Goal: Task Accomplishment & Management: Manage account settings

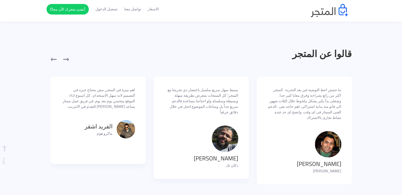
scroll to position [1022, 0]
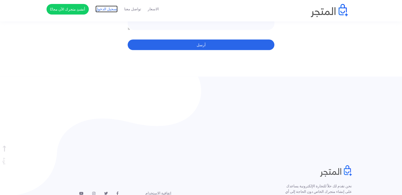
click at [106, 8] on link "تسجيل الدخول" at bounding box center [106, 9] width 22 height 6
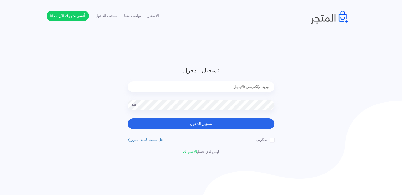
type input "[EMAIL_ADDRESS][DOMAIN_NAME]"
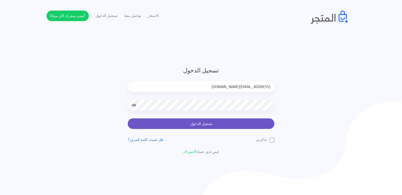
click at [214, 127] on button "تسجيل الدخول" at bounding box center [201, 123] width 147 height 11
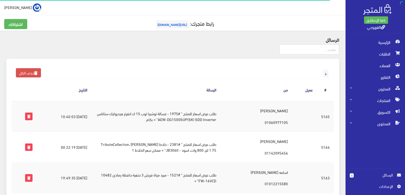
click at [144, 119] on td "طلب عرض اسعار للمنتج " #1975 - غسالة توشيبا توب 15 ك انفرتر هيدروليك ستانلس AEW…" at bounding box center [155, 116] width 129 height 31
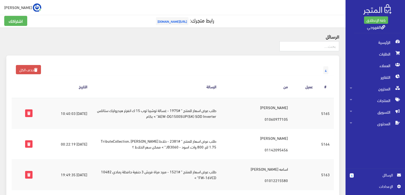
scroll to position [3, 0]
click at [59, 155] on td "2025-09-13 00:22:19" at bounding box center [64, 144] width 55 height 31
click at [127, 111] on td "طلب عرض اسعار للمنتج " #1975 - غسالة توشيبا توب 15 ك انفرتر هيدروليك ستانلس AEW…" at bounding box center [155, 113] width 129 height 31
click at [119, 111] on td "طلب عرض اسعار للمنتج " #1975 - غسالة توشيبا توب 15 ك انفرتر هيدروليك ستانلس AEW…" at bounding box center [155, 113] width 129 height 31
drag, startPoint x: 165, startPoint y: 110, endPoint x: 207, endPoint y: 117, distance: 42.4
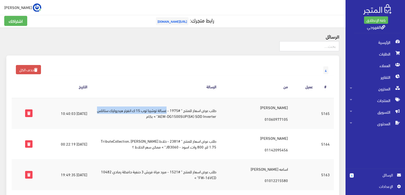
click at [207, 117] on td "طلب عرض اسعار للمنتج " #1975 - غسالة توشيبا توب 15 ك انفرتر هيدروليك ستانلس AEW…" at bounding box center [155, 113] width 129 height 31
copy td "غسالة توشيبا توب 15 ك انفرتر هيدروليك ستانلس"
click at [207, 140] on td "طلب عرض اسعار للمنتج " #2381 - خلاط كهربائي براون TributeCollection، 1.75 لتر، …" at bounding box center [155, 144] width 129 height 31
click at [200, 101] on td "طلب عرض اسعار للمنتج " #1975 - غسالة توشيبا توب 15 ك انفرتر هيدروليك ستانلس AEW…" at bounding box center [155, 113] width 129 height 31
click at [21, 94] on th at bounding box center [24, 87] width 25 height 22
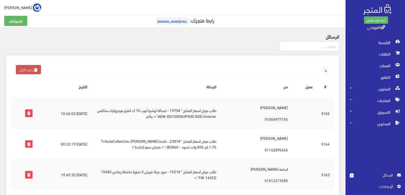
click at [113, 62] on div "4 حذف الكل" at bounding box center [173, 65] width 322 height 8
click at [25, 115] on icon at bounding box center [28, 113] width 7 height 7
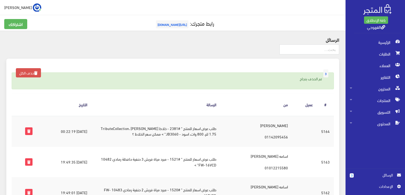
click at [55, 155] on td "[DATE] 19:49:35" at bounding box center [64, 162] width 55 height 31
